Goal: Information Seeking & Learning: Check status

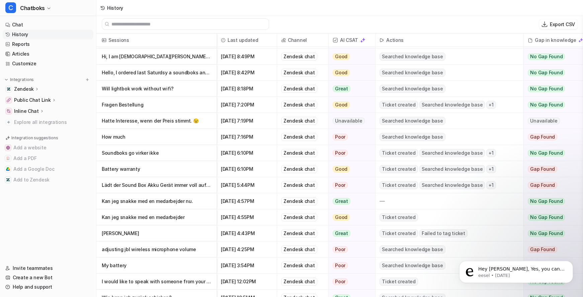
scroll to position [165, 0]
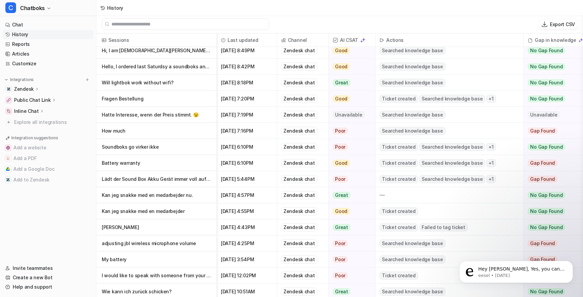
click at [191, 181] on p "Lädt der Sound Box Akku Gerät immer voll auf, bis alle Lampen leuchten" at bounding box center [156, 179] width 109 height 16
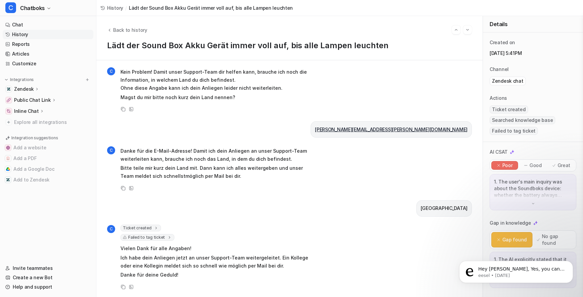
scroll to position [526, 0]
click at [174, 234] on span "Failed to tag ticket" at bounding box center [147, 237] width 54 height 7
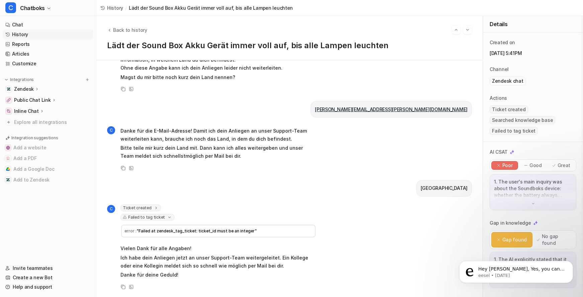
click at [175, 233] on span ""Failed at zendesk_tag_ticket: ticket_id must be an integer"" at bounding box center [197, 230] width 120 height 5
click at [32, 86] on nav "Chat History Reports Articles Customize Integrations Zendesk Overview Sources A…" at bounding box center [48, 137] width 96 height 241
click at [33, 68] on link "Customize" at bounding box center [48, 63] width 91 height 9
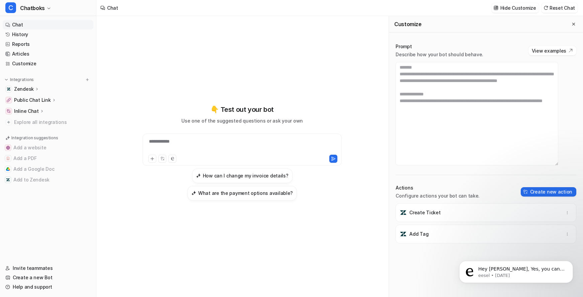
scroll to position [511, 0]
drag, startPoint x: 411, startPoint y: 121, endPoint x: 469, endPoint y: 132, distance: 58.8
click at [469, 132] on textarea at bounding box center [477, 113] width 163 height 103
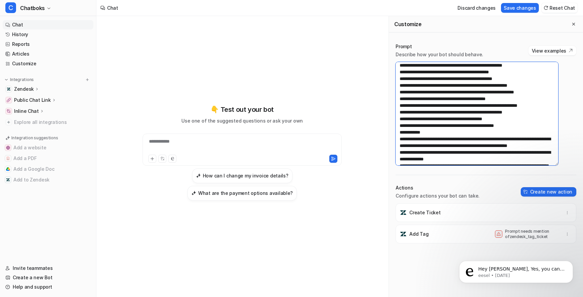
drag, startPoint x: 465, startPoint y: 120, endPoint x: 407, endPoint y: 88, distance: 65.9
click at [407, 88] on textarea at bounding box center [477, 113] width 163 height 103
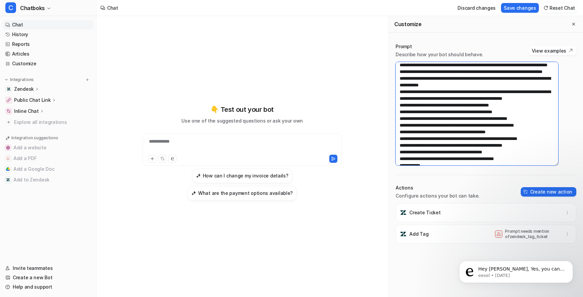
scroll to position [445, 0]
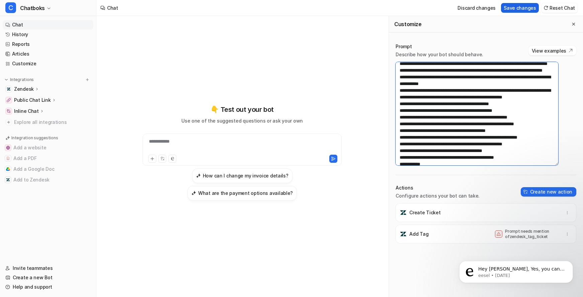
type textarea "**********"
click at [507, 11] on button "Save changes" at bounding box center [520, 8] width 38 height 10
click at [571, 265] on button "Dismiss notification" at bounding box center [571, 262] width 9 height 9
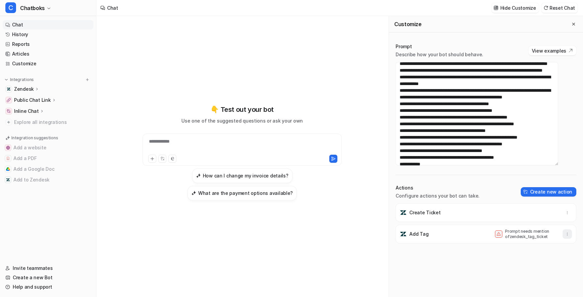
click at [567, 235] on icon "button" at bounding box center [567, 234] width 0 height 3
click at [536, 255] on button "Delete" at bounding box center [534, 249] width 72 height 12
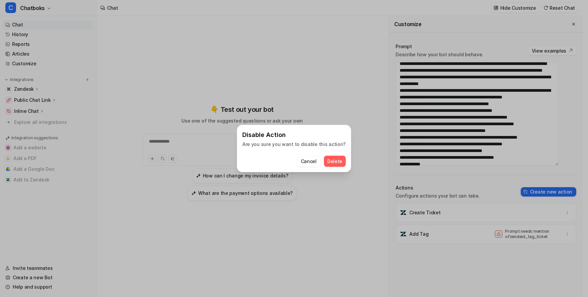
click at [342, 163] on span "Delete" at bounding box center [334, 161] width 15 height 7
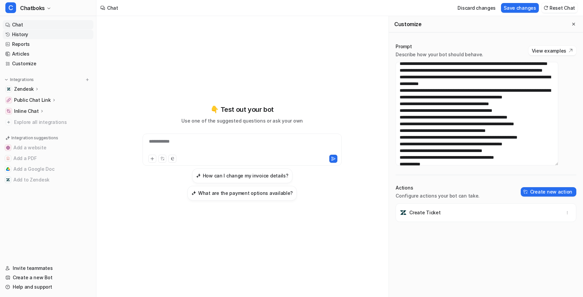
click at [31, 39] on link "History" at bounding box center [48, 34] width 91 height 9
click at [53, 39] on link "History" at bounding box center [48, 34] width 91 height 9
click at [39, 39] on link "History" at bounding box center [48, 34] width 91 height 9
click at [36, 39] on link "History" at bounding box center [48, 34] width 91 height 9
click at [25, 39] on link "History" at bounding box center [48, 34] width 91 height 9
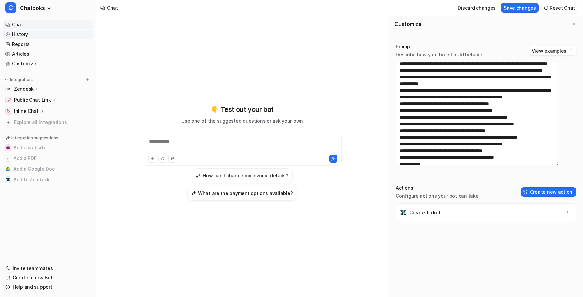
click at [25, 37] on link "History" at bounding box center [48, 34] width 91 height 9
click at [36, 39] on link "History" at bounding box center [48, 34] width 91 height 9
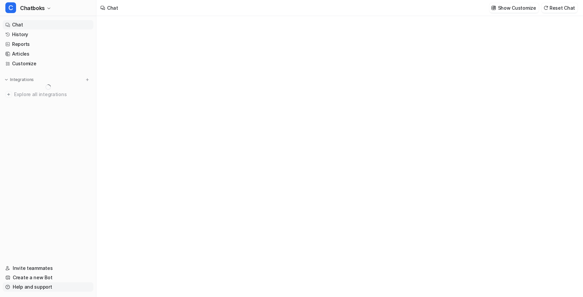
type textarea "**********"
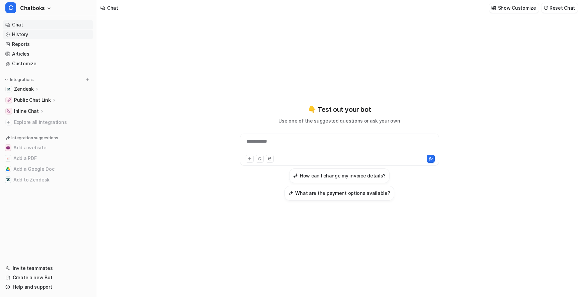
click at [37, 39] on link "History" at bounding box center [48, 34] width 91 height 9
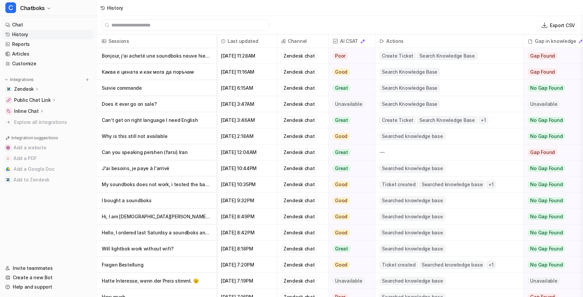
click at [200, 142] on p "Why is this still not available" at bounding box center [156, 136] width 109 height 16
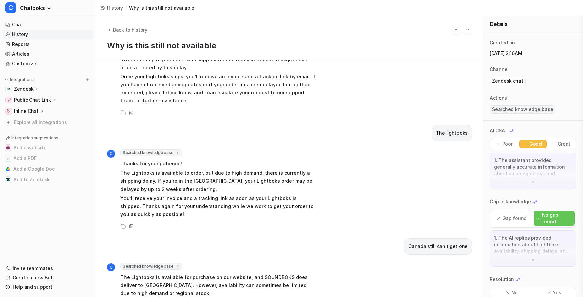
scroll to position [67, 0]
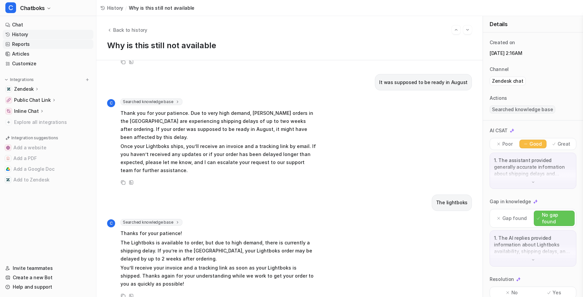
click at [31, 49] on link "Reports" at bounding box center [48, 43] width 91 height 9
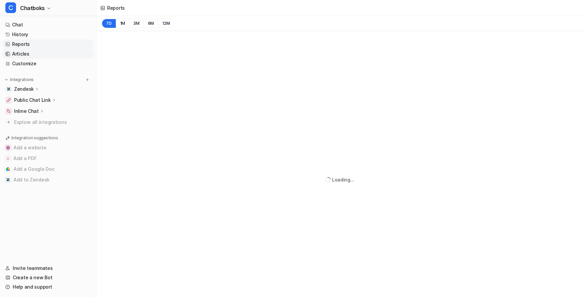
click at [33, 59] on link "Articles" at bounding box center [48, 53] width 91 height 9
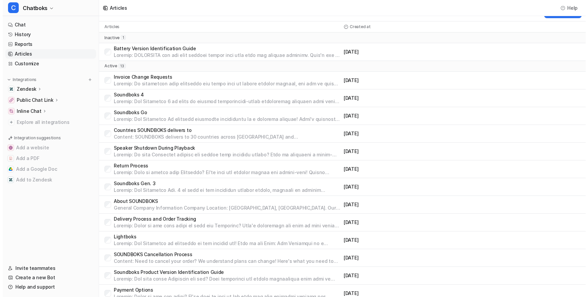
scroll to position [89, 0]
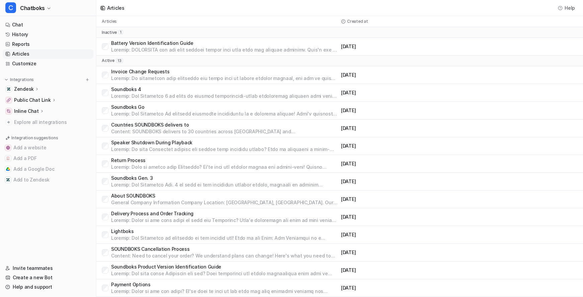
click at [174, 228] on p "Lightboks" at bounding box center [224, 231] width 227 height 7
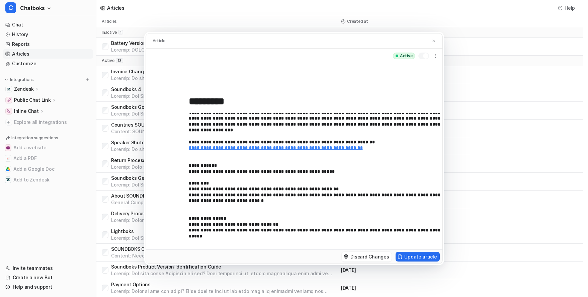
scroll to position [87, 0]
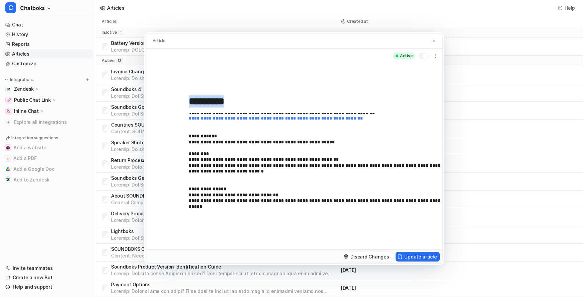
drag, startPoint x: 159, startPoint y: 216, endPoint x: 218, endPoint y: 239, distance: 63.7
click at [218, 239] on div "**********" at bounding box center [294, 156] width 296 height 186
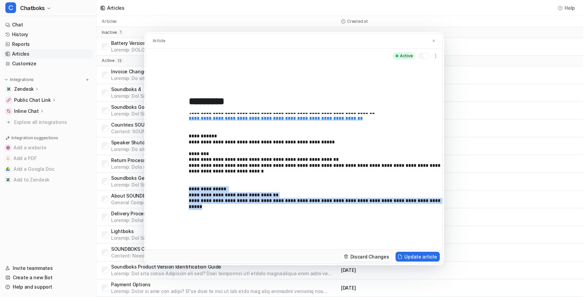
drag, startPoint x: 217, startPoint y: 240, endPoint x: 156, endPoint y: 215, distance: 66.2
click at [156, 215] on div "**********" at bounding box center [294, 156] width 296 height 186
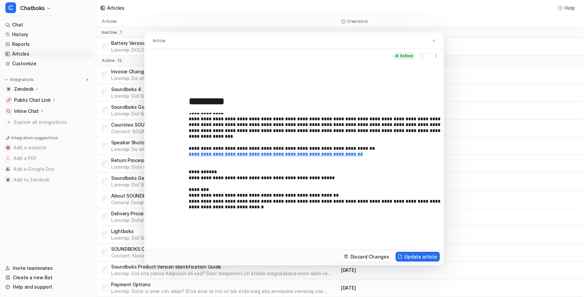
scroll to position [51, 0]
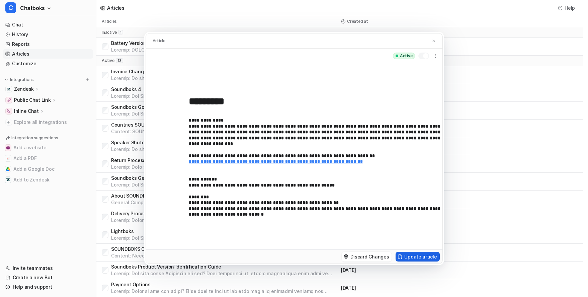
click at [439, 261] on button "Update article" at bounding box center [418, 257] width 44 height 10
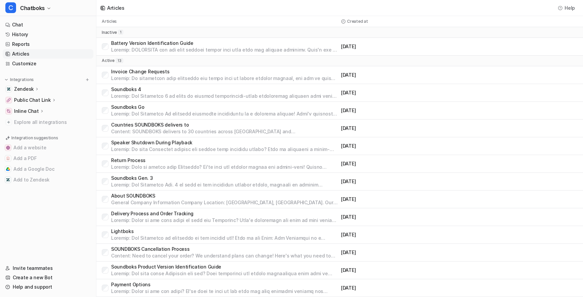
click at [173, 210] on p "Delivery Process and Order Tracking" at bounding box center [224, 213] width 227 height 7
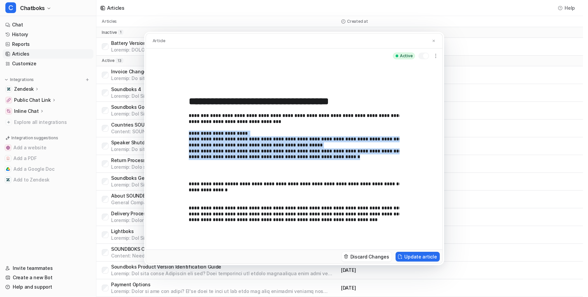
drag, startPoint x: 161, startPoint y: 132, endPoint x: 376, endPoint y: 163, distance: 217.0
click at [377, 163] on p "**********" at bounding box center [318, 142] width 259 height 59
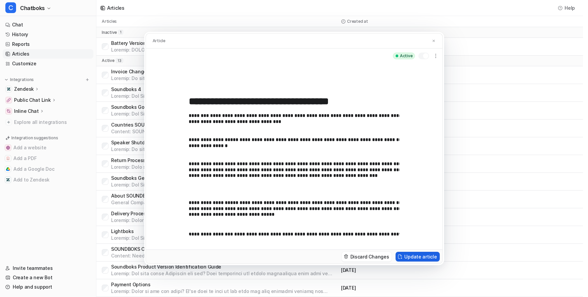
click at [439, 261] on button "Update article" at bounding box center [418, 257] width 44 height 10
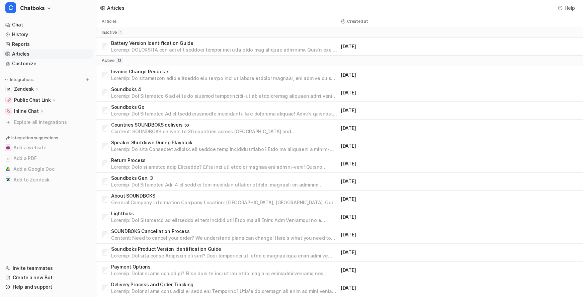
click at [179, 210] on p "Lightboks" at bounding box center [224, 213] width 227 height 7
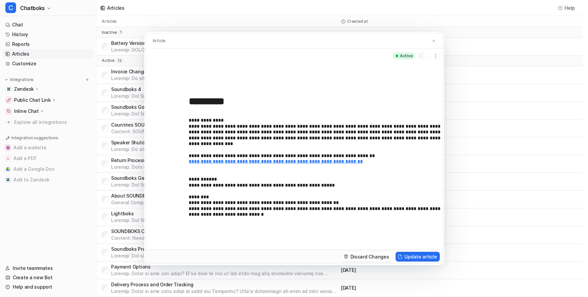
click at [314, 233] on p "**********" at bounding box center [318, 179] width 259 height 125
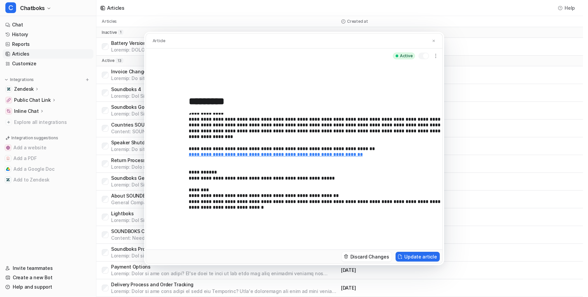
scroll to position [64, 0]
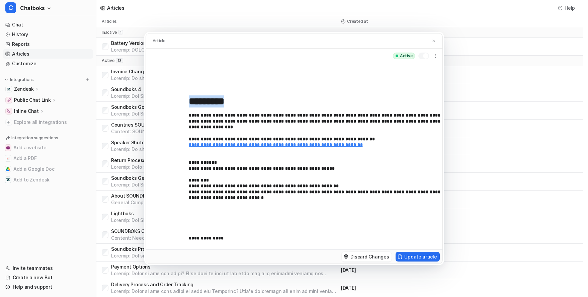
drag, startPoint x: 154, startPoint y: 234, endPoint x: 219, endPoint y: 236, distance: 65.3
click at [219, 236] on div "**********" at bounding box center [294, 156] width 296 height 186
drag, startPoint x: 219, startPoint y: 236, endPoint x: 137, endPoint y: 236, distance: 82.3
click at [146, 236] on div "**********" at bounding box center [294, 156] width 296 height 186
click at [159, 236] on div "**********" at bounding box center [294, 156] width 296 height 186
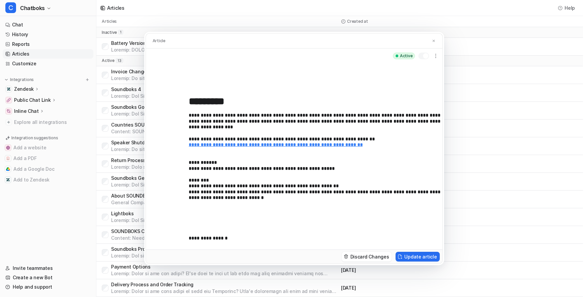
click at [159, 236] on div "**********" at bounding box center [294, 156] width 296 height 186
click at [189, 237] on p "**********" at bounding box center [318, 238] width 259 height 7
click at [204, 237] on p "**********" at bounding box center [318, 238] width 259 height 7
click at [209, 238] on p "**********" at bounding box center [318, 238] width 259 height 7
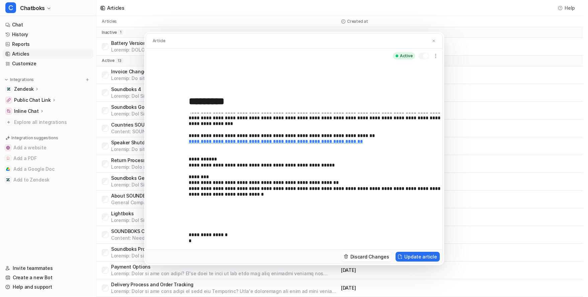
click at [189, 245] on p "**********" at bounding box center [318, 239] width 259 height 15
click at [189, 249] on div "**********" at bounding box center [321, 190] width 264 height 154
click at [189, 254] on div "**********" at bounding box center [321, 190] width 264 height 154
click at [189, 257] on div "**********" at bounding box center [321, 190] width 264 height 154
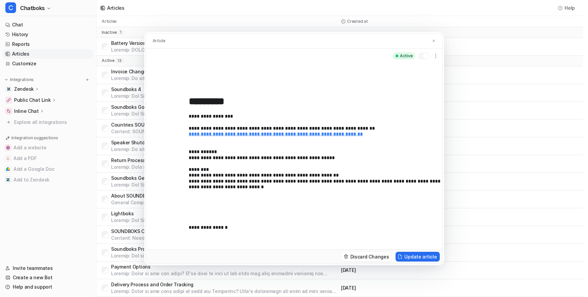
scroll to position [90, 0]
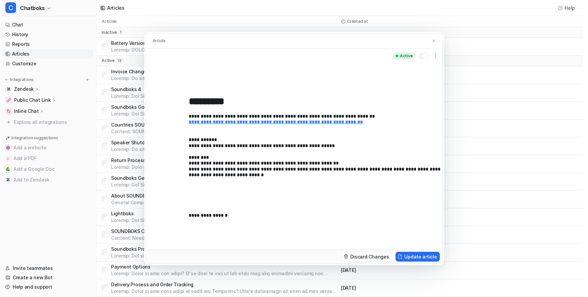
click at [196, 227] on div "**********" at bounding box center [321, 190] width 264 height 154
click at [189, 238] on p at bounding box center [321, 240] width 264 height 6
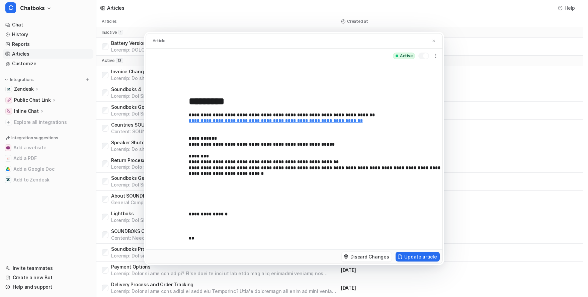
click at [189, 228] on div "**********" at bounding box center [321, 190] width 264 height 154
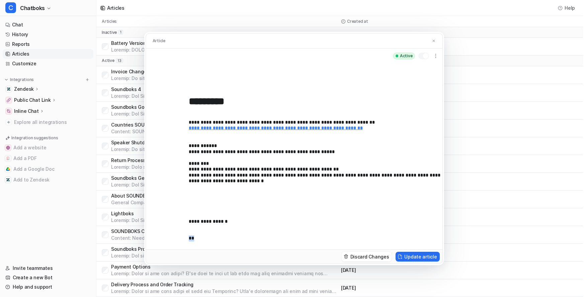
drag, startPoint x: 173, startPoint y: 231, endPoint x: 153, endPoint y: 224, distance: 21.5
click at [153, 224] on div "**********" at bounding box center [294, 156] width 296 height 186
drag, startPoint x: 173, startPoint y: 173, endPoint x: 203, endPoint y: 173, distance: 30.1
click at [203, 173] on p "**********" at bounding box center [318, 146] width 259 height 125
drag, startPoint x: 195, startPoint y: 177, endPoint x: 235, endPoint y: 177, distance: 39.2
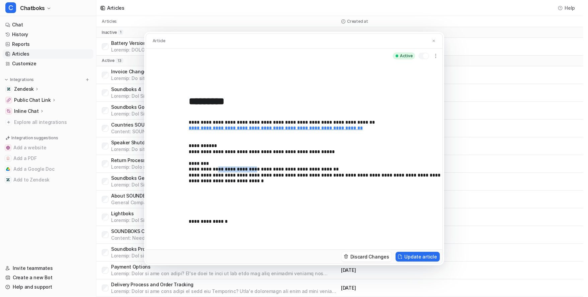
click at [235, 177] on p "**********" at bounding box center [318, 146] width 259 height 125
copy p "**********"
click at [189, 221] on div "**********" at bounding box center [321, 190] width 264 height 154
click at [189, 235] on p at bounding box center [318, 238] width 259 height 7
click at [159, 229] on div "**********" at bounding box center [294, 156] width 296 height 186
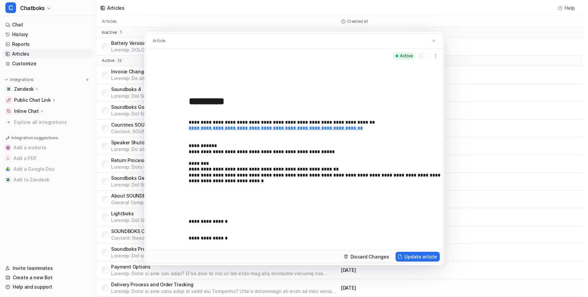
click at [189, 235] on p "**********" at bounding box center [318, 238] width 259 height 7
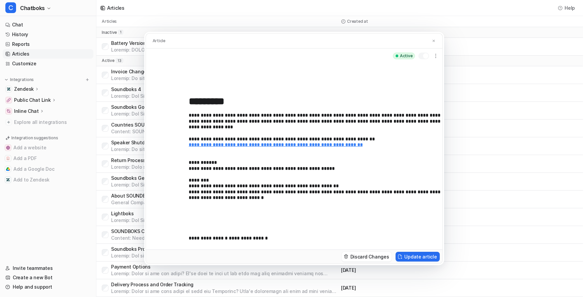
scroll to position [77, 0]
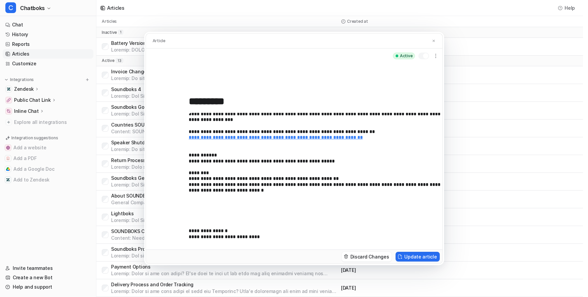
click at [189, 231] on p "**********" at bounding box center [318, 235] width 259 height 15
drag, startPoint x: 200, startPoint y: 232, endPoint x: 249, endPoint y: 232, distance: 49.5
click at [249, 232] on p "**********" at bounding box center [318, 235] width 259 height 15
click at [349, 233] on p "**********" at bounding box center [318, 235] width 259 height 15
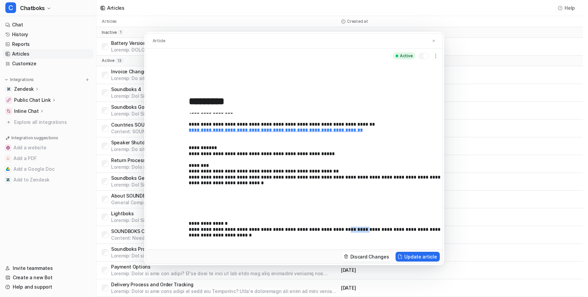
drag, startPoint x: 343, startPoint y: 224, endPoint x: 364, endPoint y: 223, distance: 20.4
click at [364, 223] on p "**********" at bounding box center [318, 232] width 259 height 22
drag, startPoint x: 356, startPoint y: 224, endPoint x: 184, endPoint y: 233, distance: 172.6
click at [189, 233] on p "**********" at bounding box center [318, 232] width 259 height 22
click at [196, 236] on div "**********" at bounding box center [321, 190] width 264 height 154
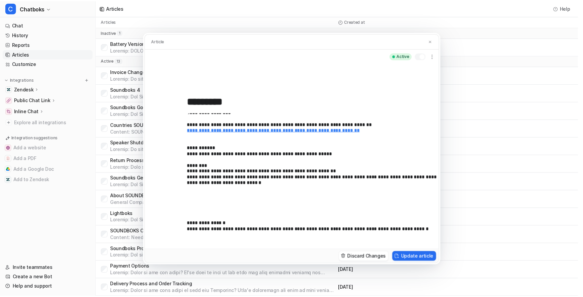
scroll to position [7, 0]
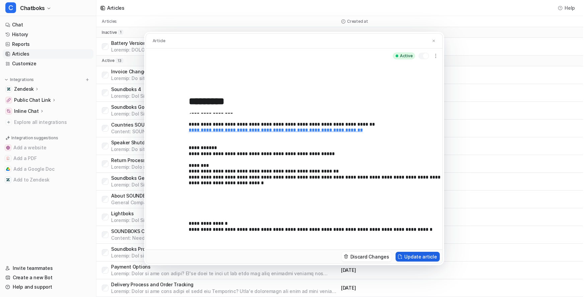
click at [439, 261] on button "Update article" at bounding box center [418, 257] width 44 height 10
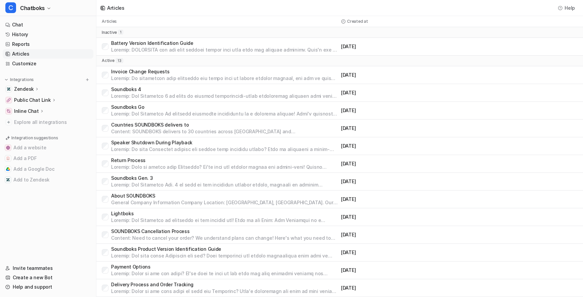
scroll to position [23, 0]
click at [45, 39] on link "History" at bounding box center [48, 34] width 91 height 9
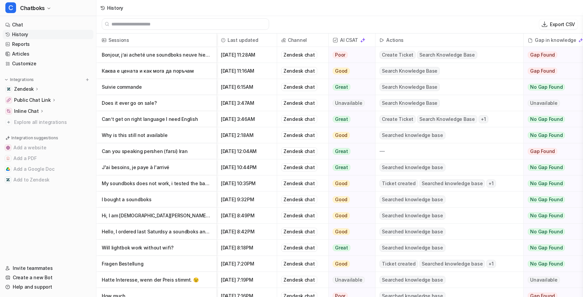
scroll to position [37, 0]
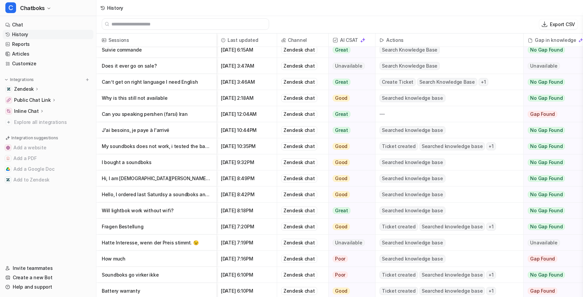
click at [187, 213] on p "Will lightbok work without wifi?" at bounding box center [156, 210] width 109 height 16
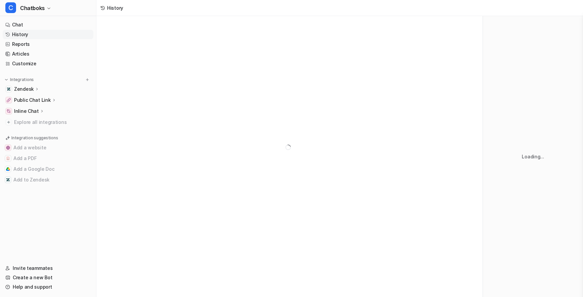
scroll to position [4, 0]
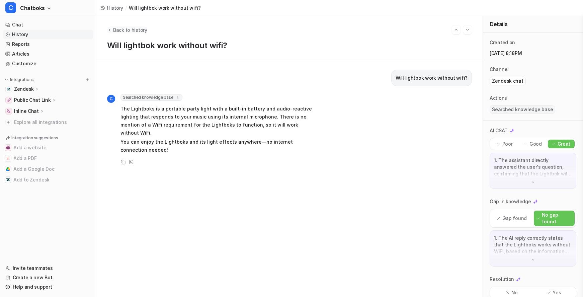
click at [145, 28] on span "Back to history" at bounding box center [130, 29] width 34 height 7
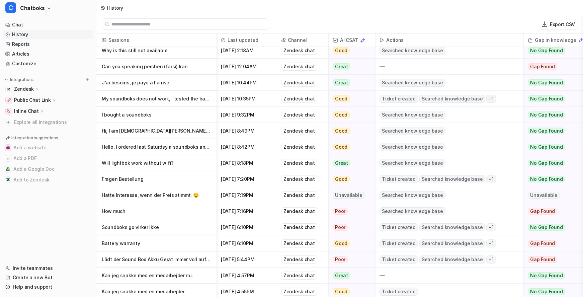
scroll to position [146, 0]
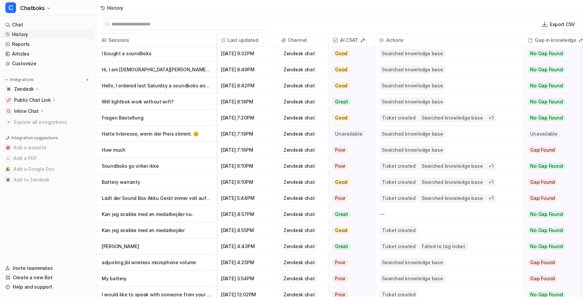
click at [188, 183] on p "Battery warranty" at bounding box center [156, 182] width 109 height 16
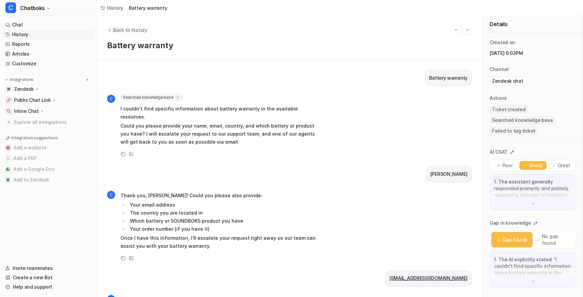
click at [145, 31] on span "Back to history" at bounding box center [130, 29] width 34 height 7
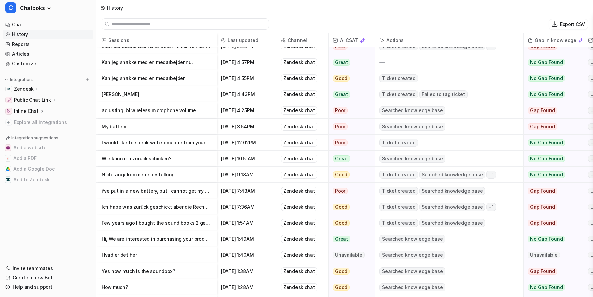
scroll to position [327, 0]
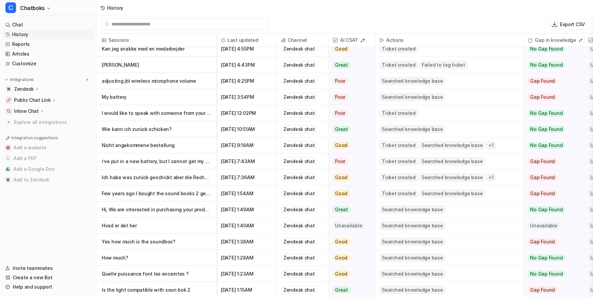
click at [197, 168] on p "i’ve put in a new battery, but I cannot get my soundbox in pairing mode - it ju…" at bounding box center [156, 161] width 109 height 16
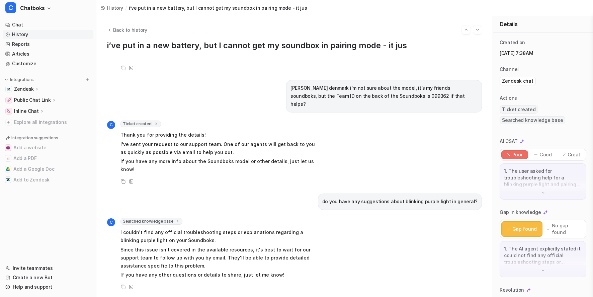
scroll to position [319, 0]
click at [161, 120] on span "Ticket created" at bounding box center [140, 123] width 40 height 7
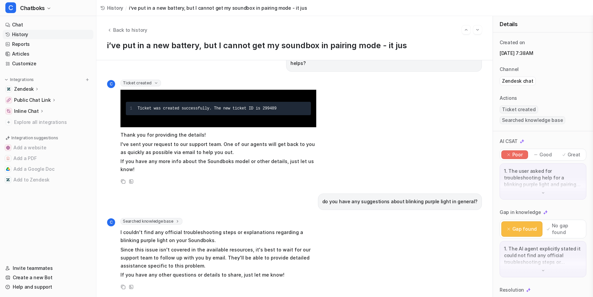
scroll to position [389, 0]
click at [182, 218] on span "Searched knowledge base" at bounding box center [151, 221] width 62 height 7
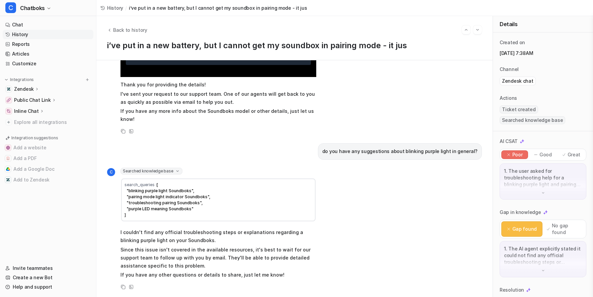
click at [142, 25] on div "Back to history i’ve put in a new battery, but I cannot get my soundbox in pair…" at bounding box center [294, 38] width 396 height 44
click at [144, 30] on span "Back to history" at bounding box center [130, 29] width 34 height 7
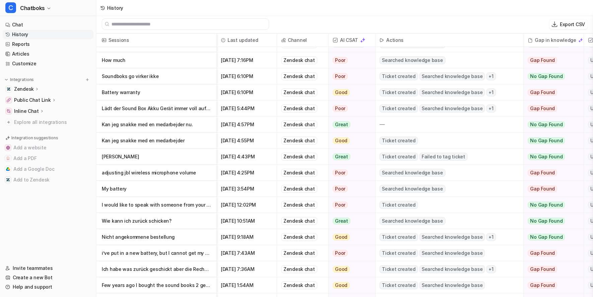
scroll to position [372, 0]
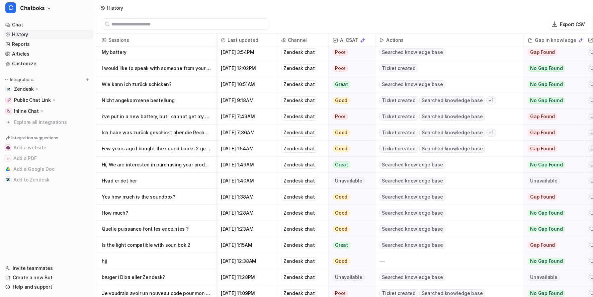
click at [189, 167] on p "Hi, We are interested in purchasing your products. Could you tell us the brands…" at bounding box center [156, 165] width 109 height 16
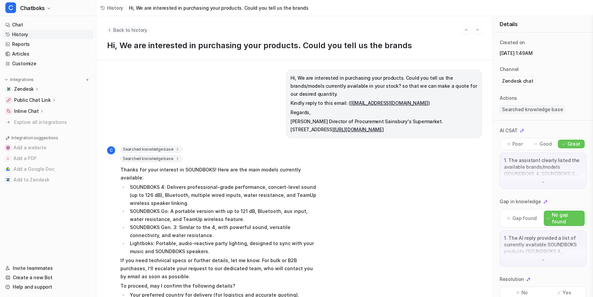
click at [147, 32] on span "Back to history" at bounding box center [130, 29] width 34 height 7
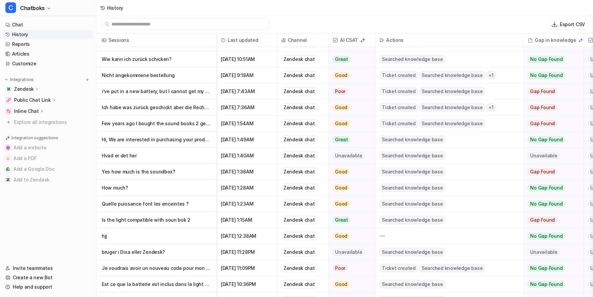
scroll to position [398, 0]
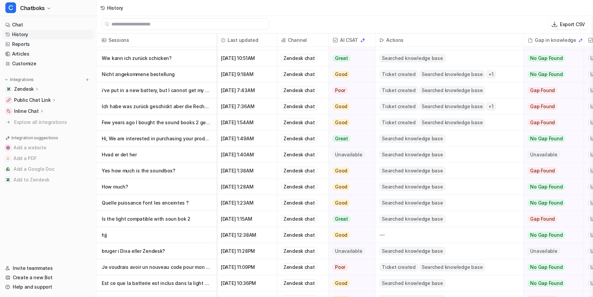
click at [211, 218] on p "Is the light compatible with soun bok 2" at bounding box center [156, 219] width 109 height 16
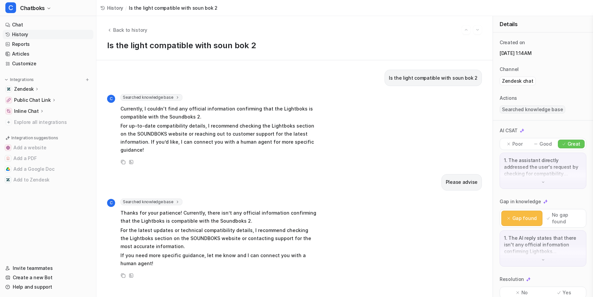
scroll to position [1, 0]
click at [141, 28] on span "Back to history" at bounding box center [130, 29] width 34 height 7
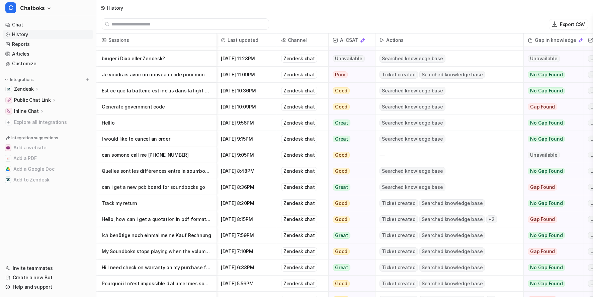
scroll to position [592, 0]
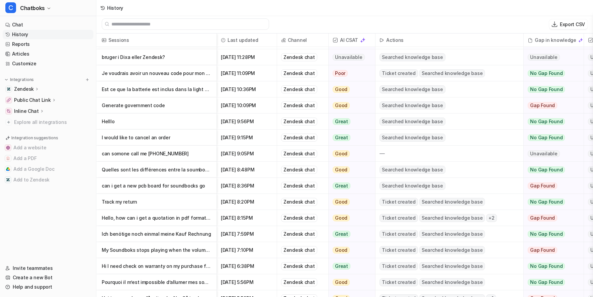
click at [202, 220] on p "Hello, how can i get a quotation in pdf format for a soundboks 4 ?" at bounding box center [156, 218] width 109 height 16
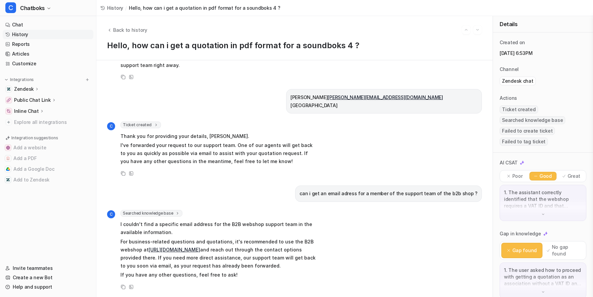
scroll to position [1150, 0]
click at [161, 121] on span "Ticket created" at bounding box center [140, 124] width 40 height 7
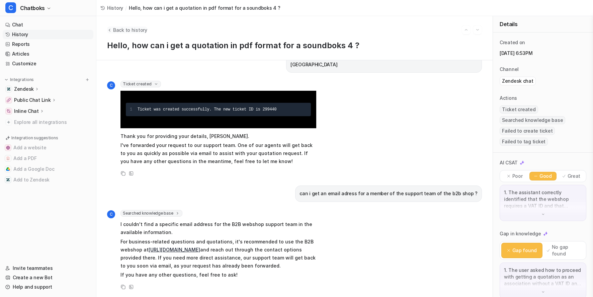
click at [143, 26] on span "Back to history" at bounding box center [130, 29] width 34 height 7
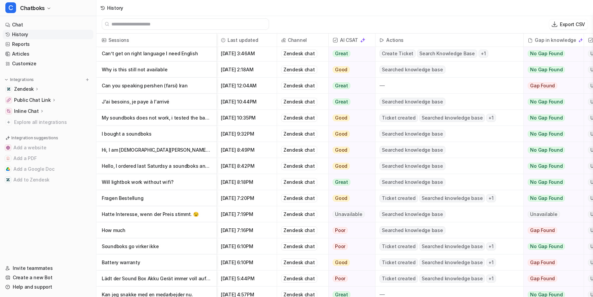
scroll to position [127, 0]
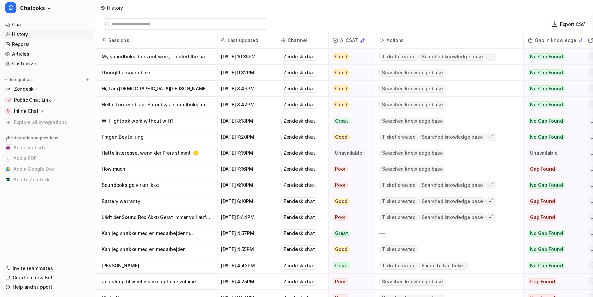
click at [173, 267] on p "[PERSON_NAME]" at bounding box center [156, 265] width 109 height 16
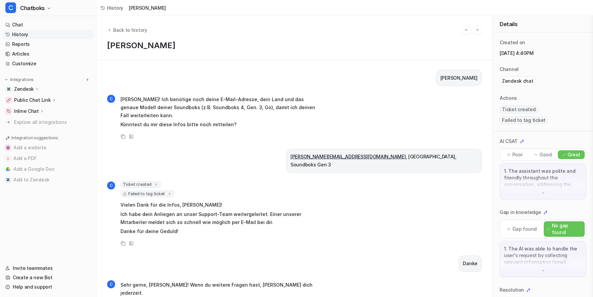
click at [196, 219] on div "Ticket created 1 Ticket was created successfully. The new ticket ID is 299537 F…" at bounding box center [218, 209] width 196 height 56
click at [174, 197] on span "Failed to tag ticket" at bounding box center [147, 193] width 54 height 7
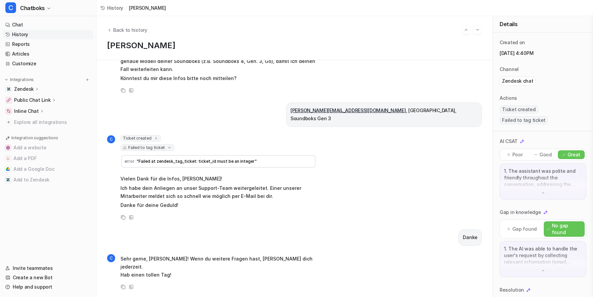
scroll to position [4, 0]
click at [137, 28] on button "Back to history" at bounding box center [127, 29] width 40 height 7
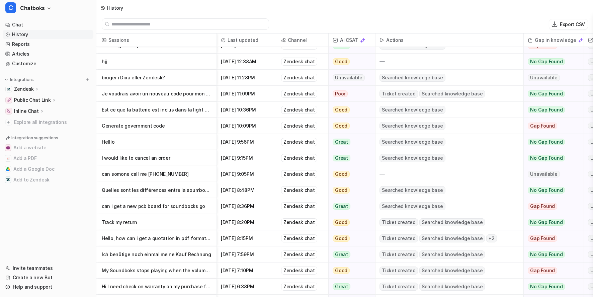
scroll to position [573, 0]
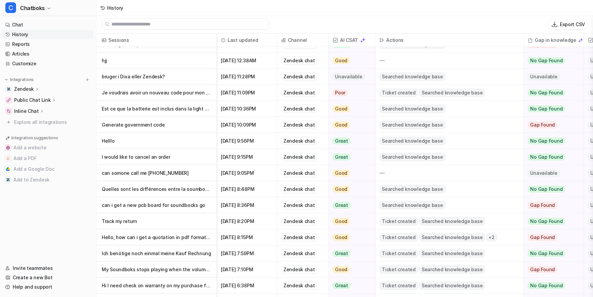
click at [184, 164] on p "I would like to cancel an order" at bounding box center [156, 157] width 109 height 16
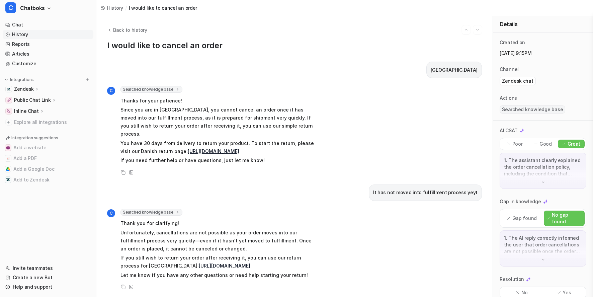
scroll to position [198, 0]
click at [137, 32] on span "Back to history" at bounding box center [130, 29] width 34 height 7
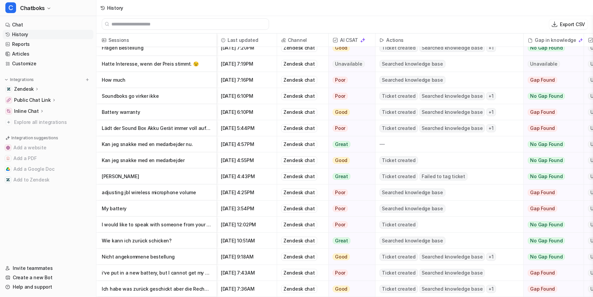
scroll to position [220, 0]
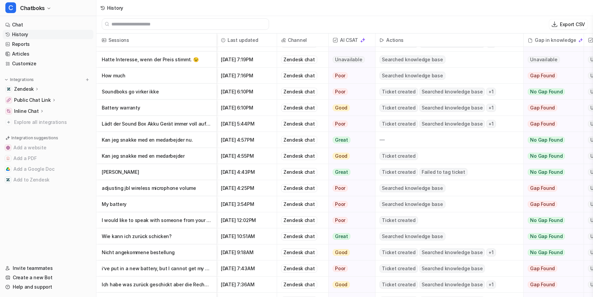
click at [186, 143] on p "Kan jeg snakke med en medarbejder nu." at bounding box center [156, 140] width 109 height 16
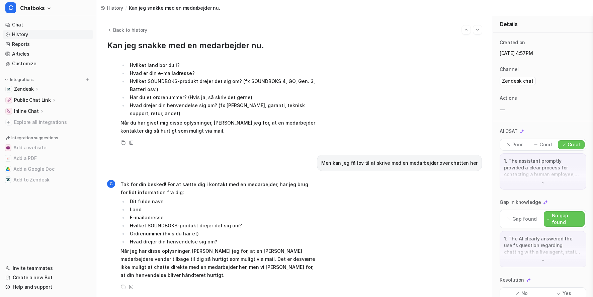
scroll to position [131, 0]
click at [142, 34] on div "Back to history" at bounding box center [294, 29] width 375 height 9
click at [145, 32] on span "Back to history" at bounding box center [130, 29] width 34 height 7
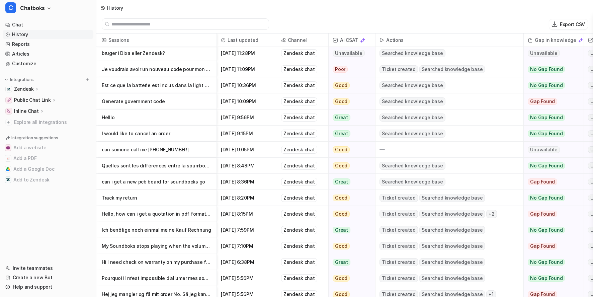
scroll to position [599, 0]
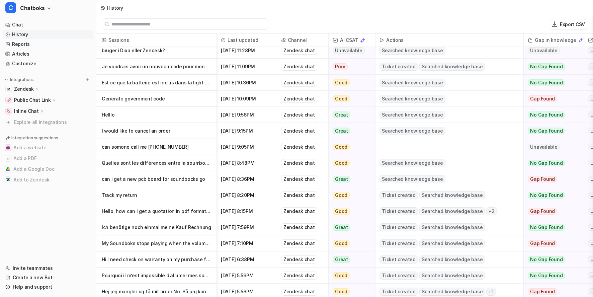
click at [178, 247] on p "My Soundboks stops playing when the volume is at a certain level. I think the a…" at bounding box center [156, 243] width 109 height 16
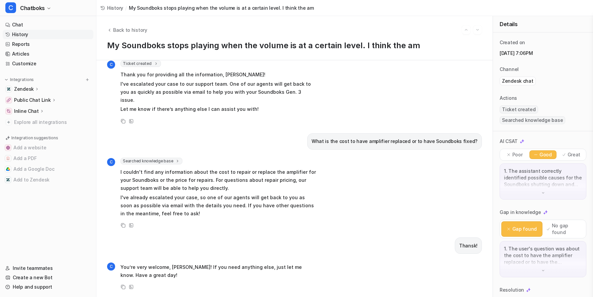
scroll to position [478, 0]
click at [60, 282] on link "Help and support" at bounding box center [48, 286] width 91 height 9
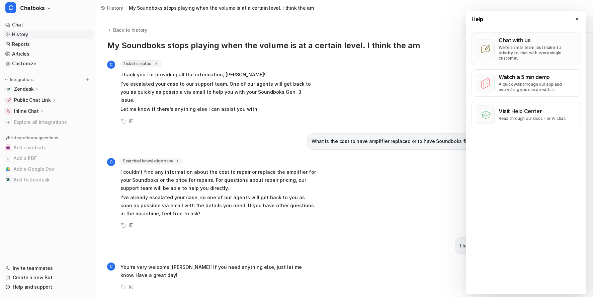
click at [511, 65] on button "Chat with us We’re a small team, but make it a priority to chat with every sing…" at bounding box center [526, 48] width 109 height 33
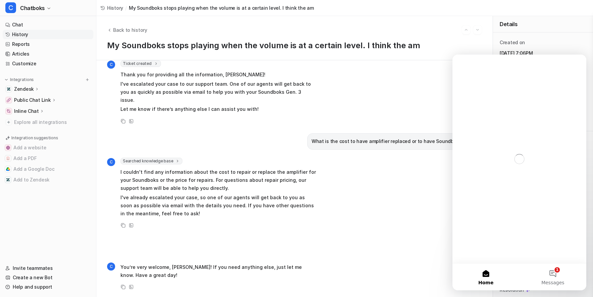
scroll to position [0, 0]
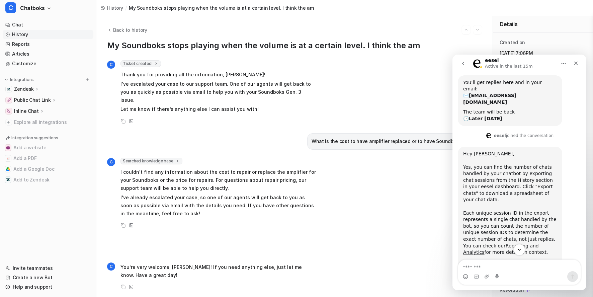
scroll to position [86, 0]
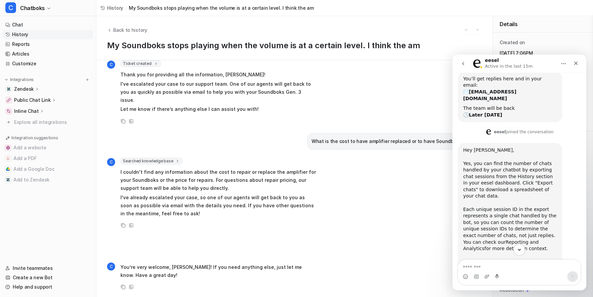
click at [521, 239] on link "Reporting and Analytics" at bounding box center [501, 245] width 76 height 12
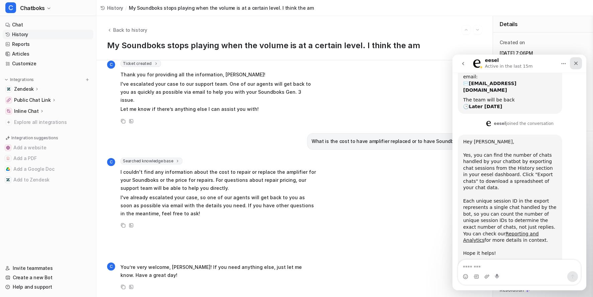
click at [572, 63] on div "Close" at bounding box center [576, 63] width 12 height 12
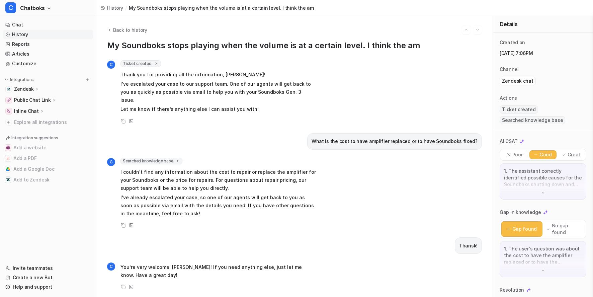
scroll to position [478, 0]
click at [147, 32] on span "Back to history" at bounding box center [130, 29] width 34 height 7
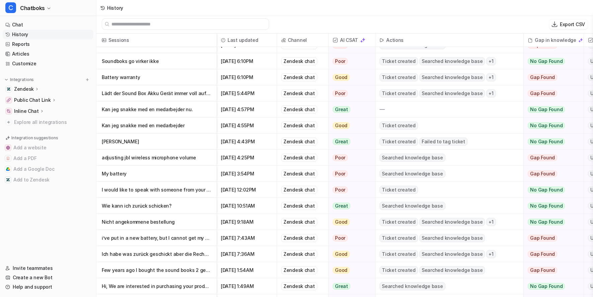
scroll to position [271, 0]
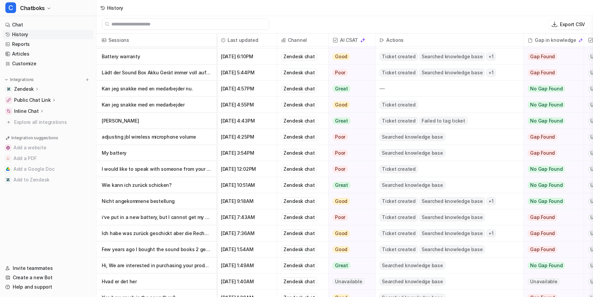
click at [205, 140] on p "adjusting jbl wireless microphone volume" at bounding box center [156, 137] width 109 height 16
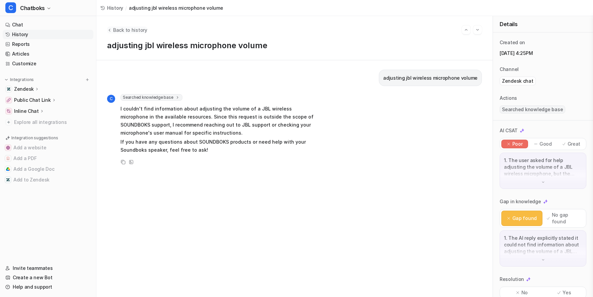
click at [147, 31] on span "Back to history" at bounding box center [130, 29] width 34 height 7
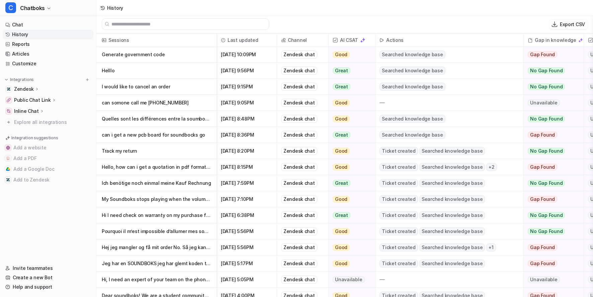
scroll to position [647, 0]
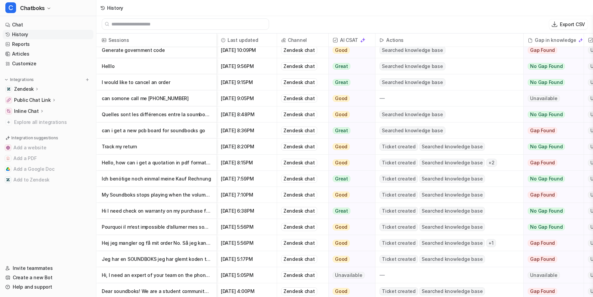
click at [201, 248] on p "Hej jeg mangler og få mit order No. Så jeg kan få den ind i min app" at bounding box center [156, 243] width 109 height 16
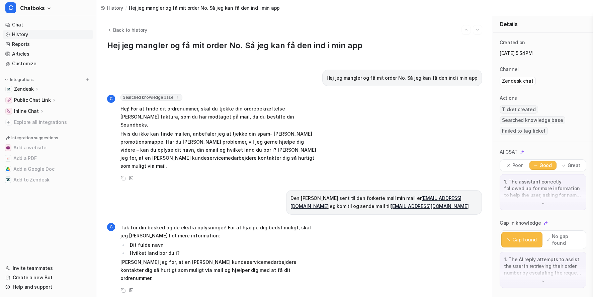
scroll to position [164, 0]
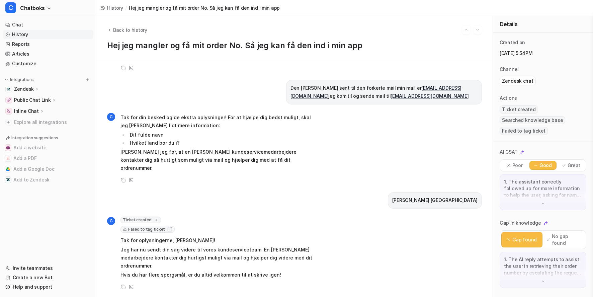
click at [175, 226] on span "Failed to tag ticket" at bounding box center [147, 229] width 54 height 7
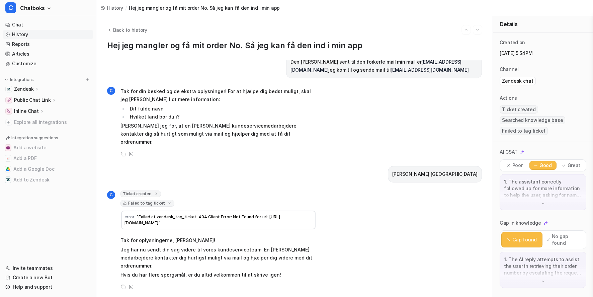
click at [238, 182] on div "[PERSON_NAME] [GEOGRAPHIC_DATA]" at bounding box center [294, 174] width 375 height 16
click at [139, 29] on span "Back to history" at bounding box center [130, 29] width 34 height 7
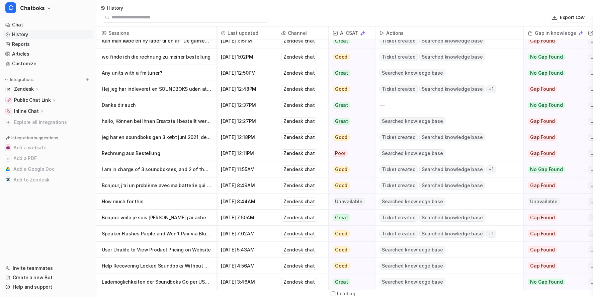
scroll to position [7, 0]
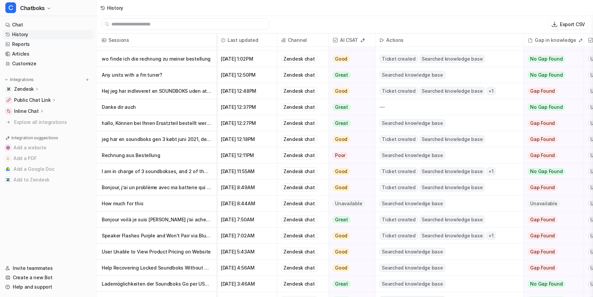
click at [193, 266] on p "Help Recovering Locked Soundboks Without Account Access" at bounding box center [156, 268] width 109 height 16
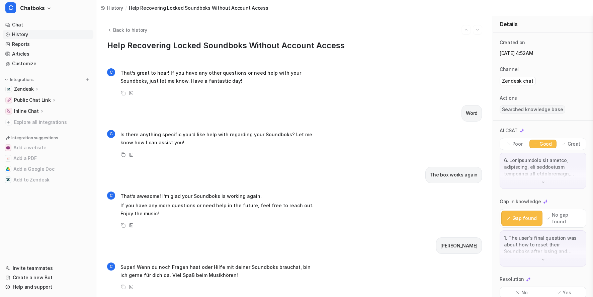
scroll to position [392, 0]
click at [147, 31] on span "Back to history" at bounding box center [130, 29] width 34 height 7
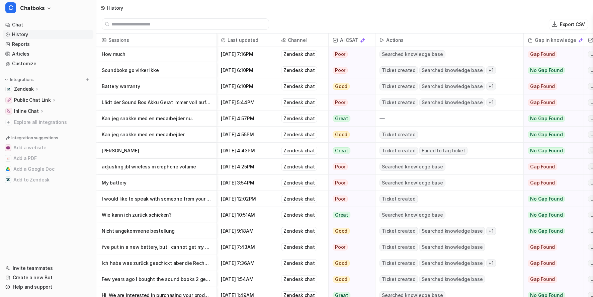
scroll to position [248, 0]
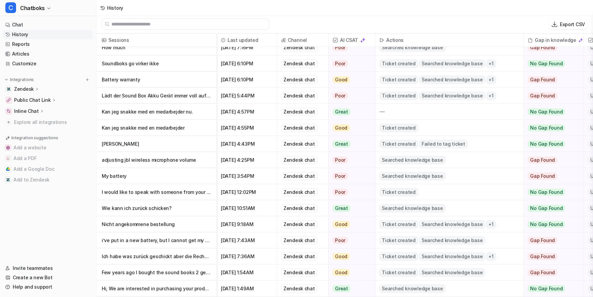
click at [193, 214] on p "Wie kann ich zurück schicken?" at bounding box center [156, 208] width 109 height 16
click at [186, 224] on p "Nicht angekommene bestellung" at bounding box center [156, 224] width 109 height 16
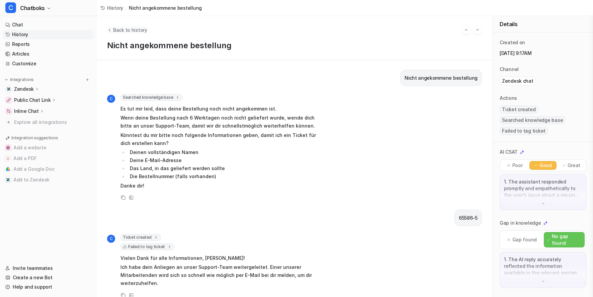
click at [147, 32] on span "Back to history" at bounding box center [130, 29] width 34 height 7
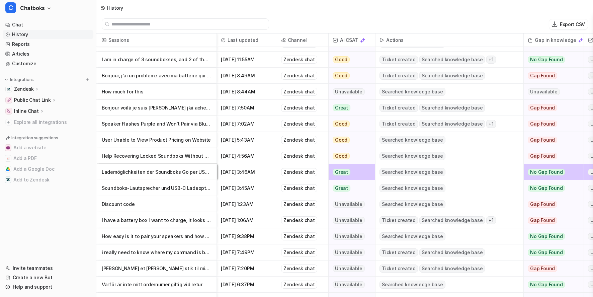
scroll to position [1072, 0]
click at [191, 176] on p "Lademöglichkeiten der Soundboks Go per USB-C" at bounding box center [156, 172] width 109 height 16
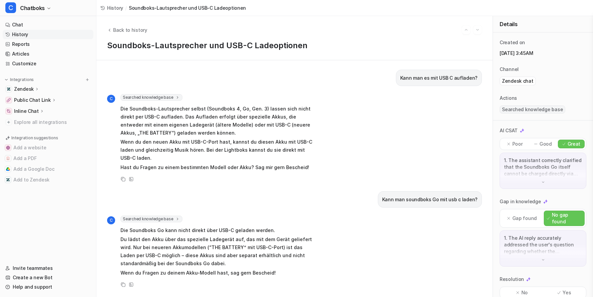
scroll to position [54, 0]
click at [147, 30] on span "Back to history" at bounding box center [130, 29] width 34 height 7
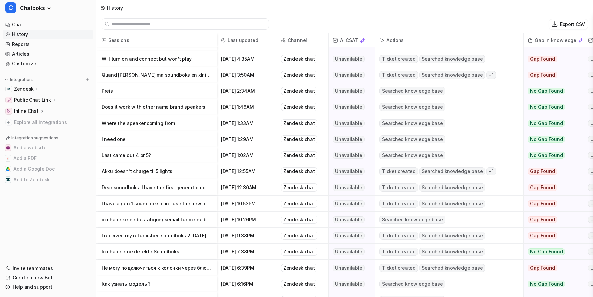
scroll to position [7, 0]
click at [207, 234] on p "I received my refurbished soundboks 2 [DATE] and the batter has a red light and…" at bounding box center [156, 236] width 109 height 16
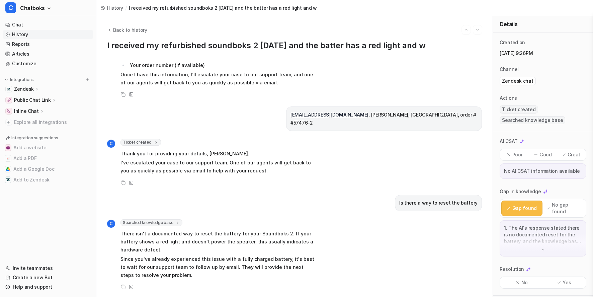
scroll to position [227, 0]
click at [145, 28] on span "Back to history" at bounding box center [130, 29] width 34 height 7
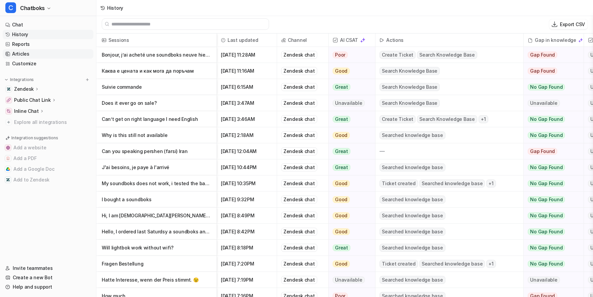
click at [44, 59] on link "Articles" at bounding box center [48, 53] width 91 height 9
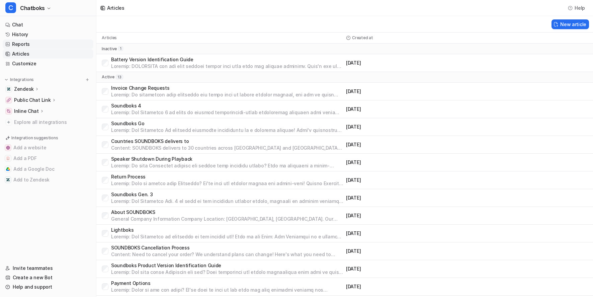
click at [44, 49] on link "Reports" at bounding box center [48, 43] width 91 height 9
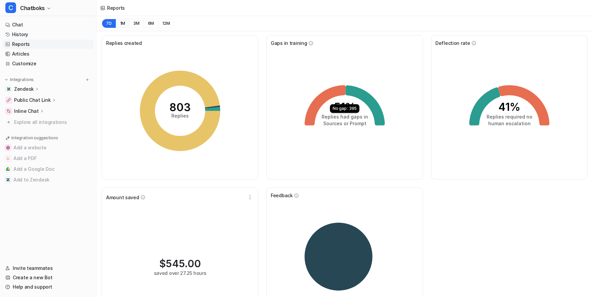
click at [130, 28] on button "1M" at bounding box center [123, 23] width 14 height 9
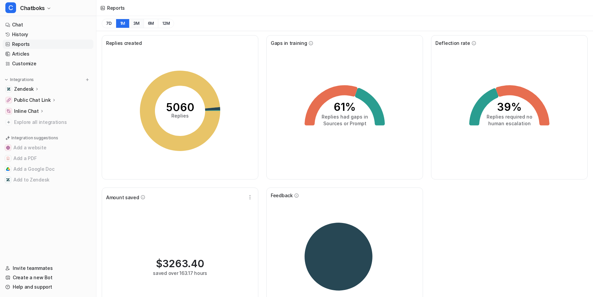
click at [144, 27] on button "3M" at bounding box center [136, 23] width 14 height 9
click at [130, 28] on button "1M" at bounding box center [123, 23] width 14 height 9
click at [116, 28] on button "7D" at bounding box center [109, 23] width 14 height 9
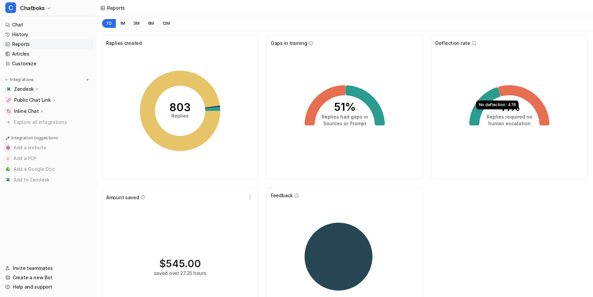
click at [515, 121] on icon at bounding box center [523, 105] width 51 height 40
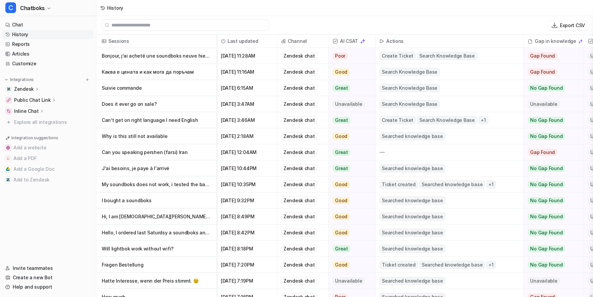
click at [170, 189] on p "My soundboks does not work, i tested the battery and it worked so i tried to lo…" at bounding box center [156, 184] width 109 height 16
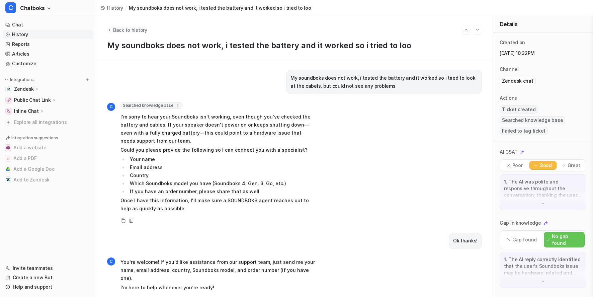
click at [139, 33] on span "Back to history" at bounding box center [130, 29] width 34 height 7
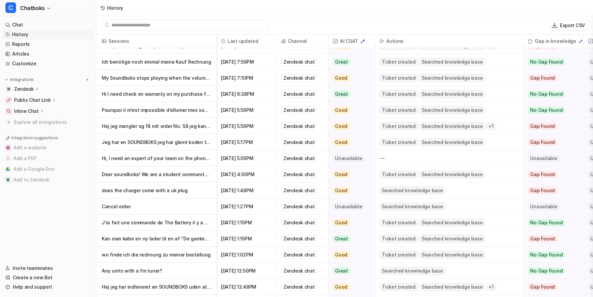
scroll to position [810, 0]
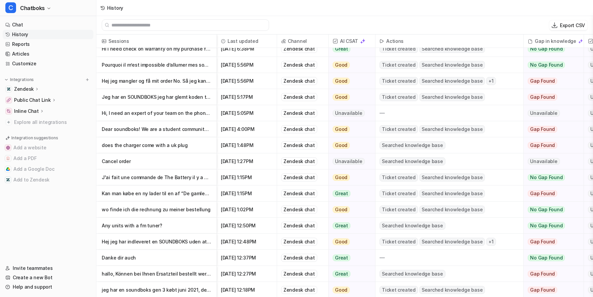
click at [196, 151] on p "does the charger come with a uk plug" at bounding box center [156, 145] width 109 height 16
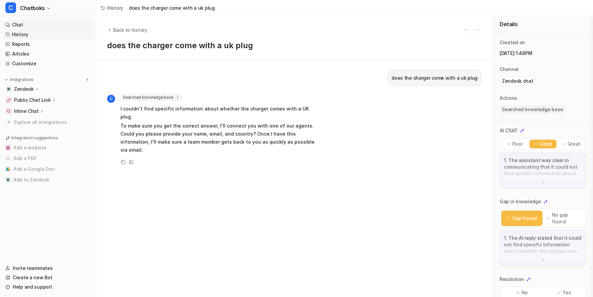
click at [18, 29] on link "Chat" at bounding box center [48, 24] width 91 height 9
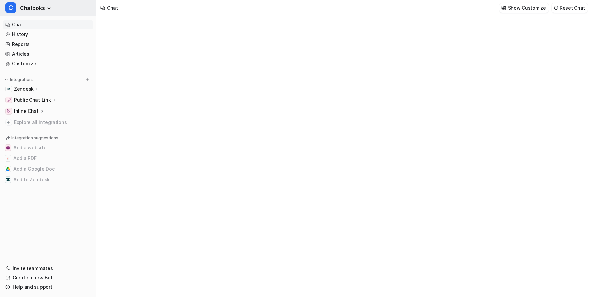
type textarea "**********"
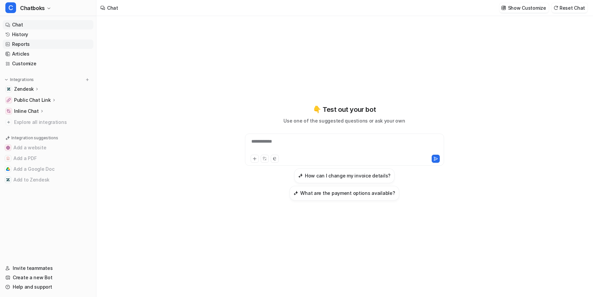
click at [22, 49] on link "Reports" at bounding box center [48, 43] width 91 height 9
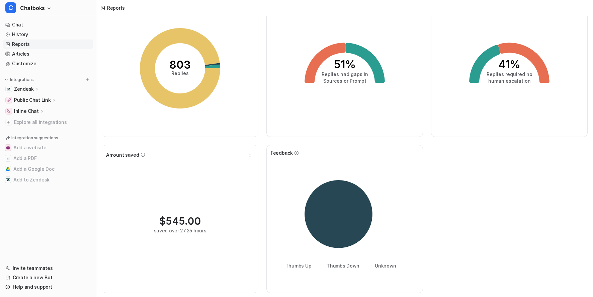
scroll to position [111, 0]
click at [253, 151] on icon "button" at bounding box center [250, 154] width 7 height 7
click at [230, 164] on button "Edit" at bounding box center [216, 170] width 72 height 12
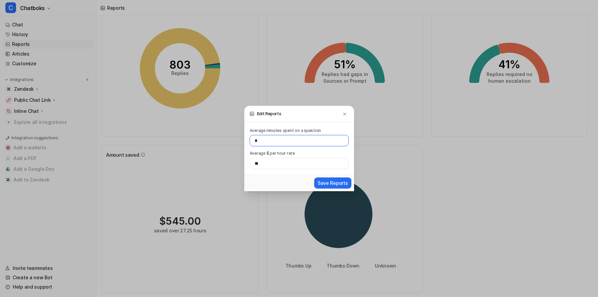
click at [262, 140] on input "*" at bounding box center [299, 140] width 99 height 11
click at [255, 137] on input "*" at bounding box center [299, 140] width 99 height 11
click at [254, 138] on input "*" at bounding box center [299, 140] width 99 height 11
click at [254, 137] on input "*" at bounding box center [299, 140] width 99 height 11
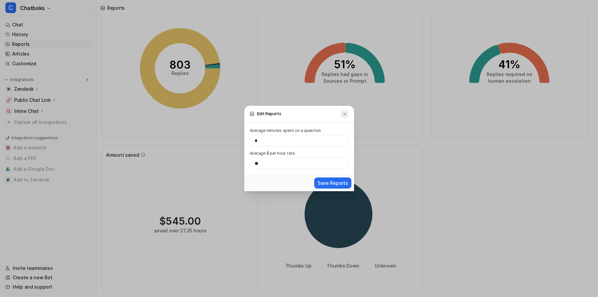
click at [347, 111] on img at bounding box center [344, 113] width 5 height 5
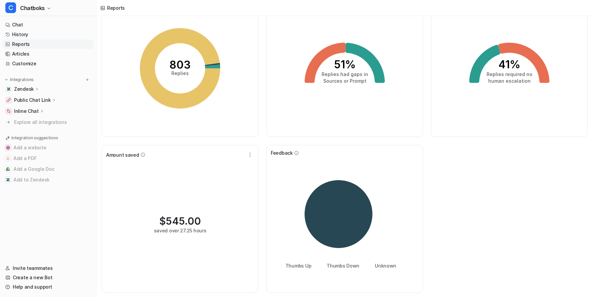
scroll to position [127, 0]
click at [50, 39] on link "History" at bounding box center [48, 34] width 91 height 9
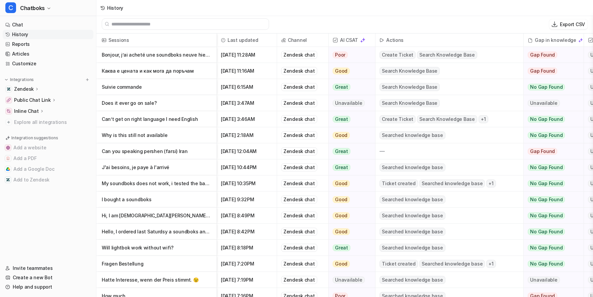
click at [211, 151] on p "Can you speaking pershen (farsi) lran" at bounding box center [156, 151] width 109 height 16
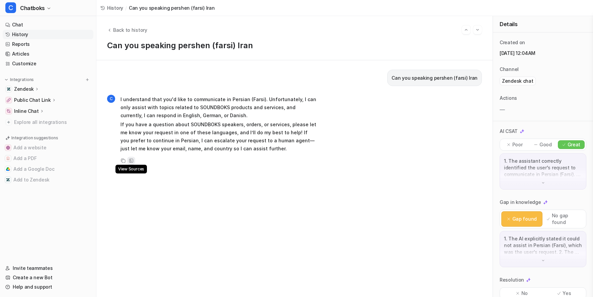
click at [134, 163] on icon at bounding box center [131, 160] width 5 height 5
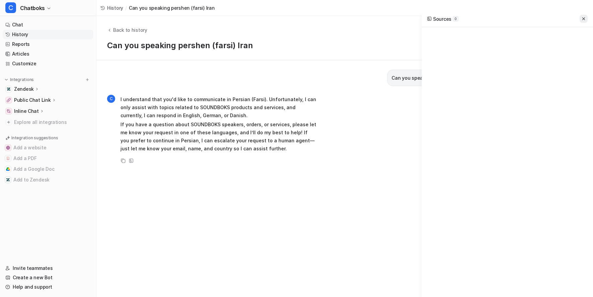
click at [581, 18] on button at bounding box center [584, 19] width 8 height 8
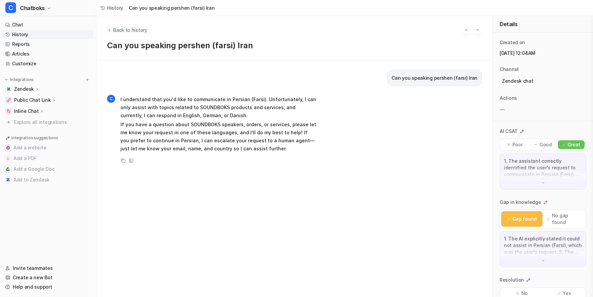
click at [147, 27] on span "Back to history" at bounding box center [130, 29] width 34 height 7
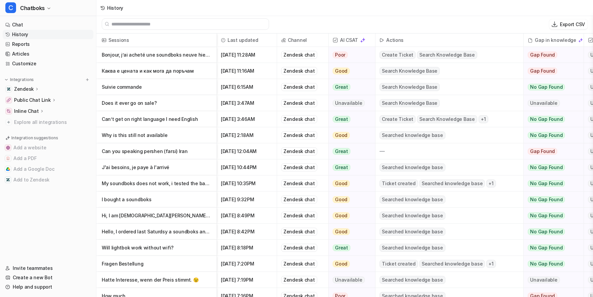
scroll to position [426, 0]
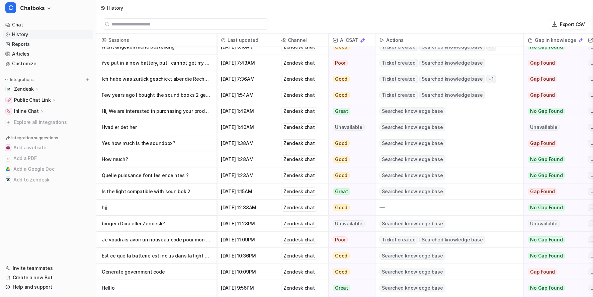
click at [194, 209] on p "hjj" at bounding box center [156, 207] width 109 height 16
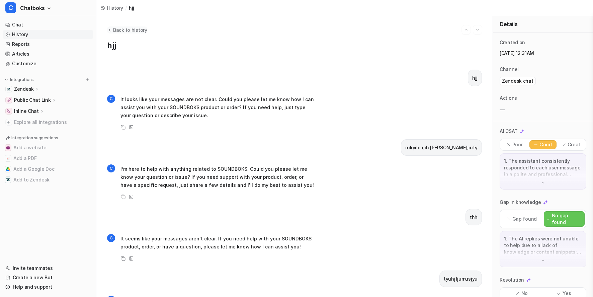
click at [146, 28] on span "Back to history" at bounding box center [130, 29] width 34 height 7
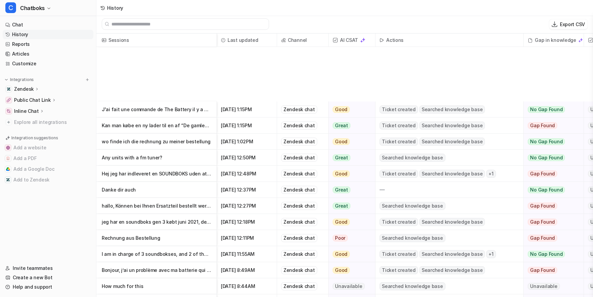
scroll to position [1015, 0]
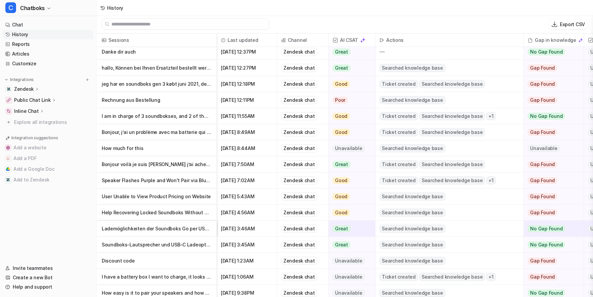
click at [211, 99] on p "Rechnung aus Bestellung" at bounding box center [156, 100] width 109 height 16
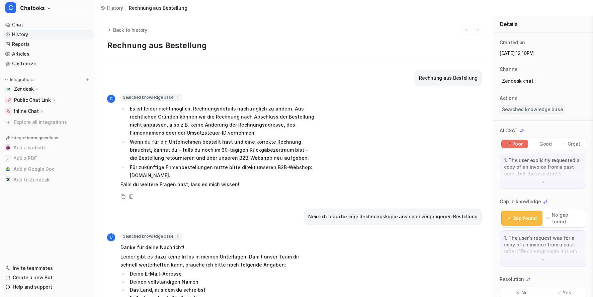
scroll to position [117, 0]
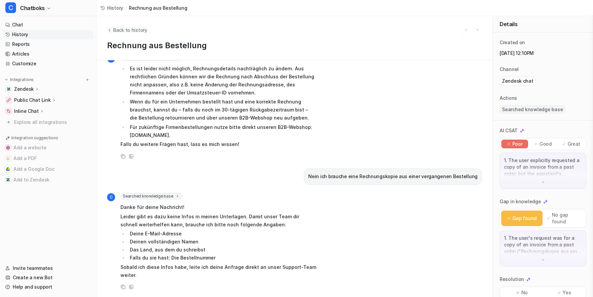
click at [147, 26] on span "Back to history" at bounding box center [130, 29] width 34 height 7
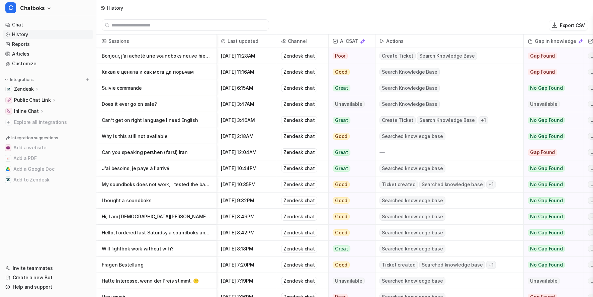
click at [172, 92] on p "Suivie commande" at bounding box center [156, 88] width 109 height 16
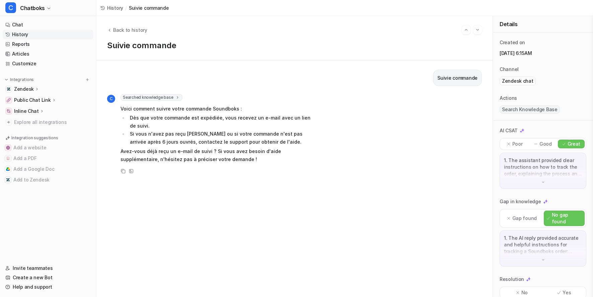
click at [142, 26] on div "Back to history Suivie commande" at bounding box center [294, 38] width 396 height 44
click at [146, 33] on span "Back to history" at bounding box center [130, 29] width 34 height 7
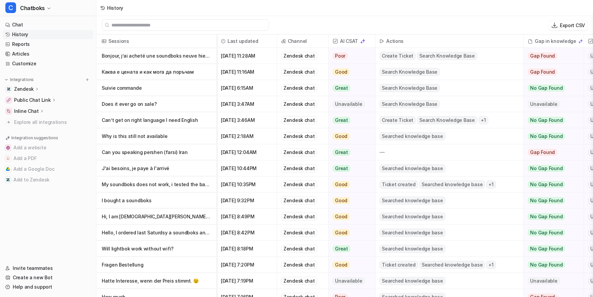
click at [173, 78] on p "Каква е цената и как мога да поръчам" at bounding box center [156, 72] width 109 height 16
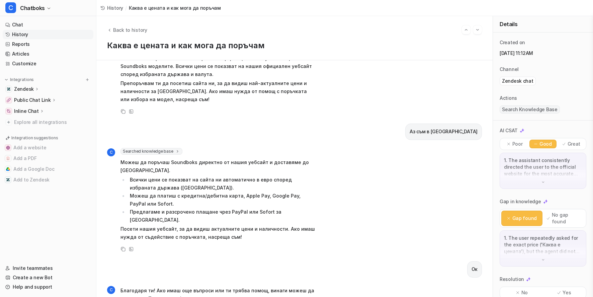
scroll to position [321, 0]
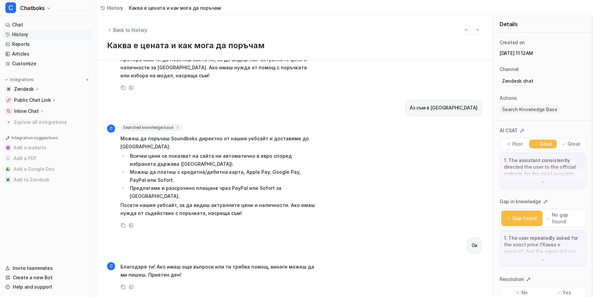
click at [142, 33] on span "Back to history" at bounding box center [130, 29] width 34 height 7
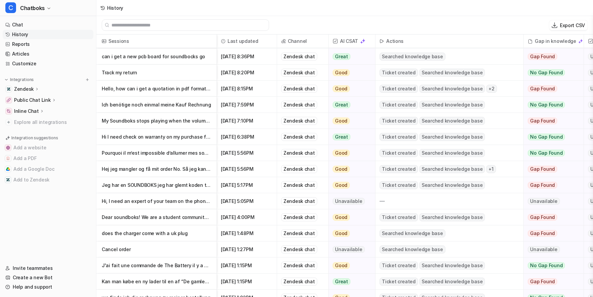
scroll to position [923, 0]
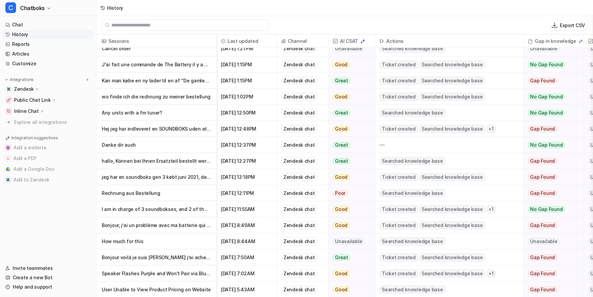
click at [198, 216] on p "I am in charge of 3 soundbokses, and 2 of them is not working." at bounding box center [156, 209] width 109 height 16
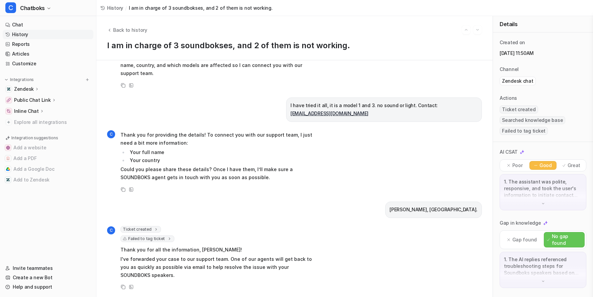
scroll to position [4, 0]
click at [174, 235] on span "Failed to tag ticket" at bounding box center [147, 238] width 54 height 7
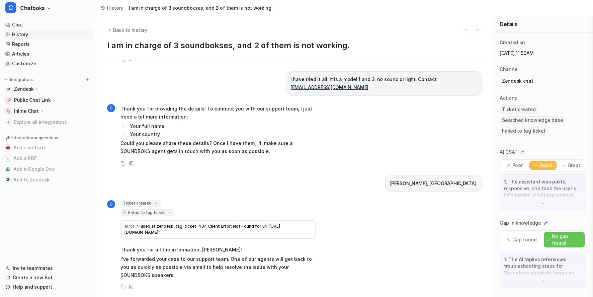
click at [250, 192] on div "[PERSON_NAME], [GEOGRAPHIC_DATA]." at bounding box center [294, 183] width 375 height 16
click at [247, 133] on li "Your country" at bounding box center [222, 134] width 188 height 8
click at [147, 29] on span "Back to history" at bounding box center [130, 29] width 34 height 7
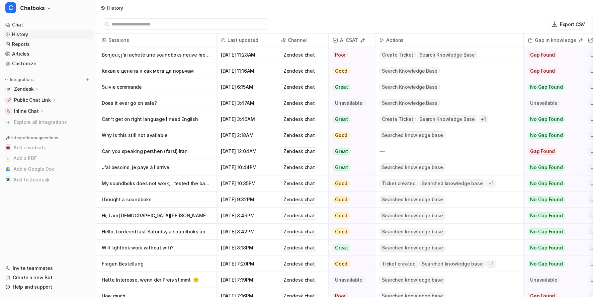
click at [300, 8] on div "History" at bounding box center [344, 8] width 497 height 16
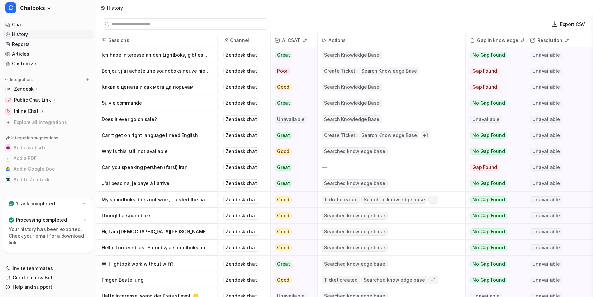
scroll to position [0, 87]
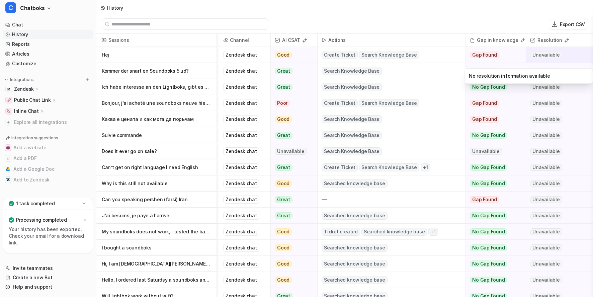
click at [556, 57] on span "Unavailable" at bounding box center [546, 55] width 32 height 7
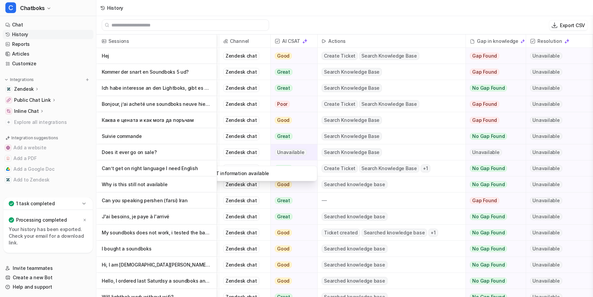
scroll to position [0, 0]
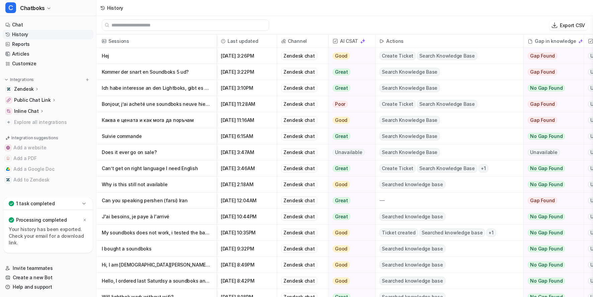
click at [323, 23] on div "Export CSV" at bounding box center [344, 25] width 497 height 18
click at [87, 218] on icon at bounding box center [85, 220] width 4 height 4
click at [256, 10] on div "History" at bounding box center [344, 8] width 497 height 16
click at [286, 12] on div "History" at bounding box center [344, 8] width 497 height 16
